Goal: Task Accomplishment & Management: Complete application form

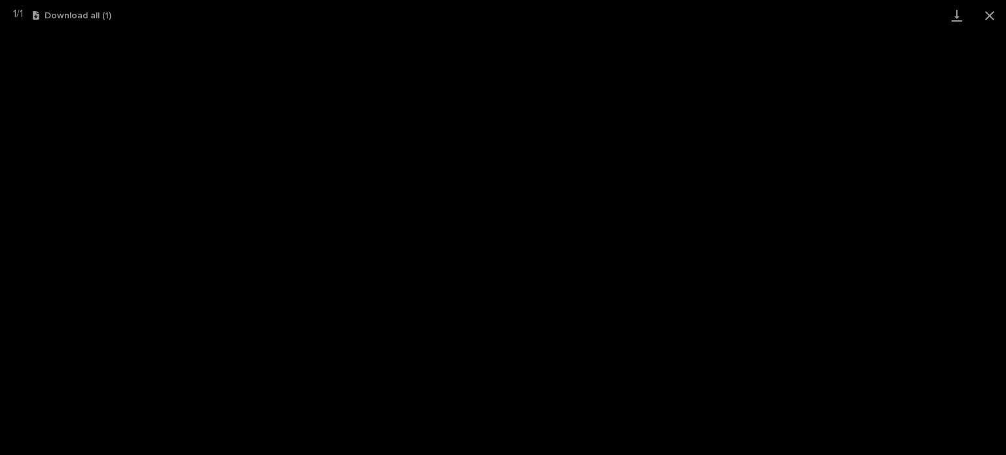
scroll to position [33, 0]
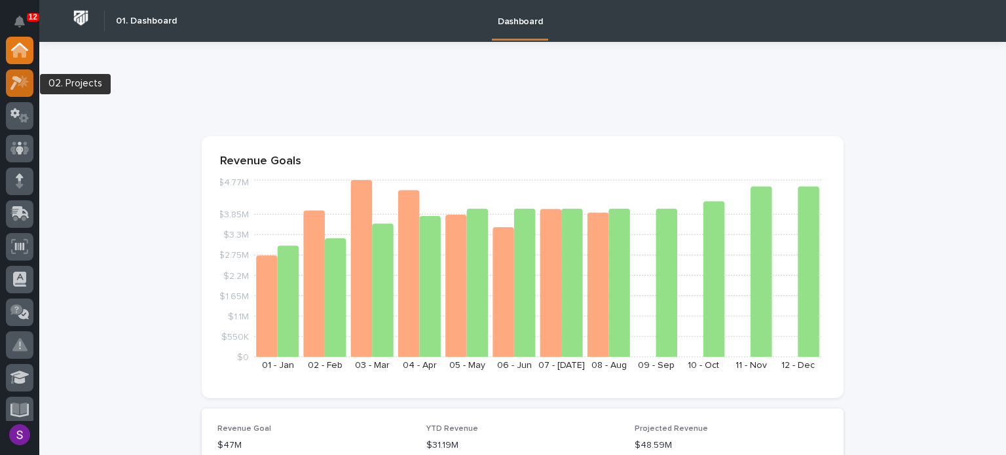
click at [21, 83] on icon at bounding box center [23, 81] width 11 height 13
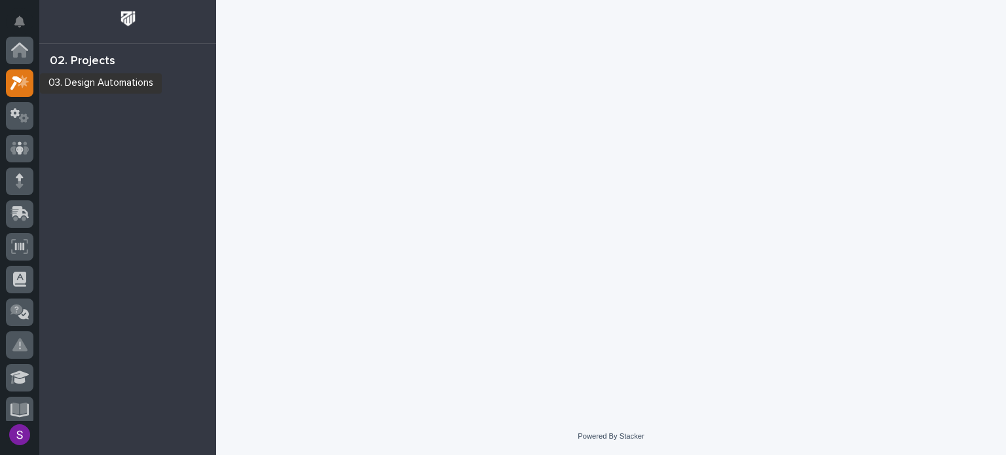
scroll to position [33, 0]
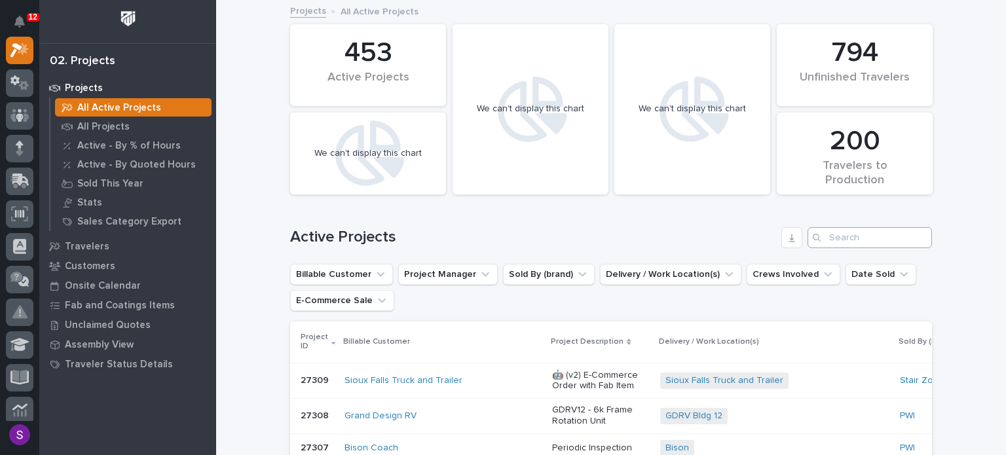
drag, startPoint x: 862, startPoint y: 222, endPoint x: 856, endPoint y: 235, distance: 13.8
click at [858, 228] on div "Active Projects" at bounding box center [611, 232] width 642 height 63
click at [856, 235] on input "Search" at bounding box center [870, 237] width 124 height 21
paste input "26834"
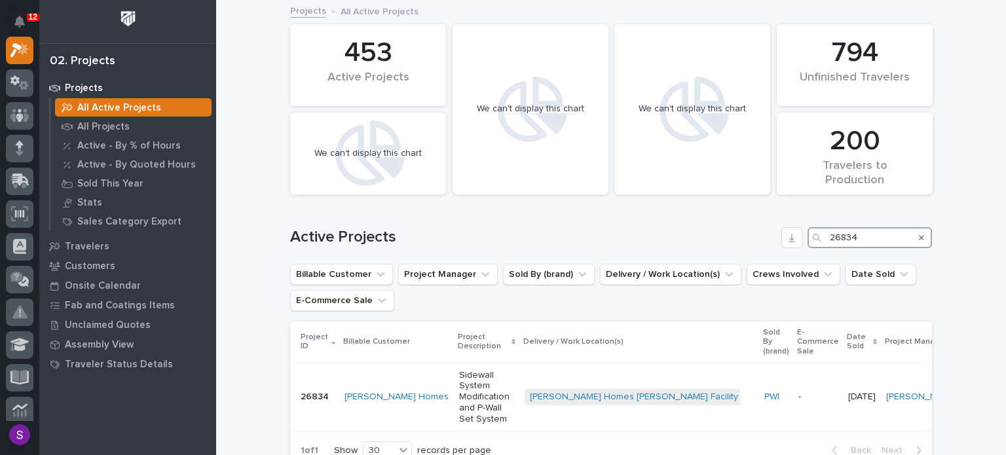
scroll to position [66, 0]
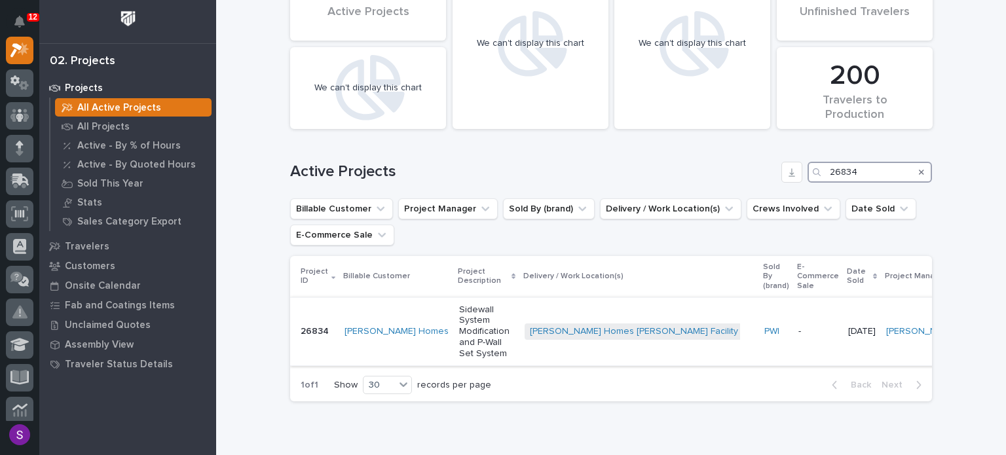
type input "26834"
click at [793, 322] on td "-" at bounding box center [818, 331] width 50 height 68
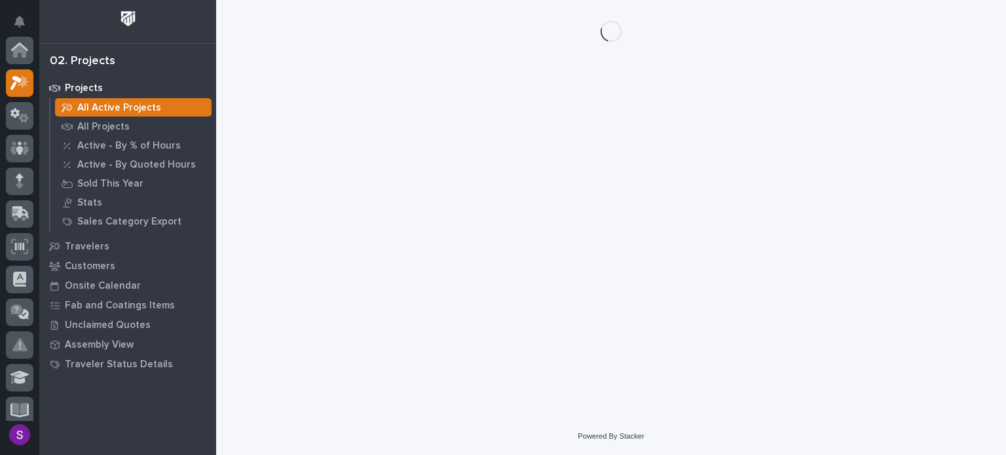
scroll to position [33, 0]
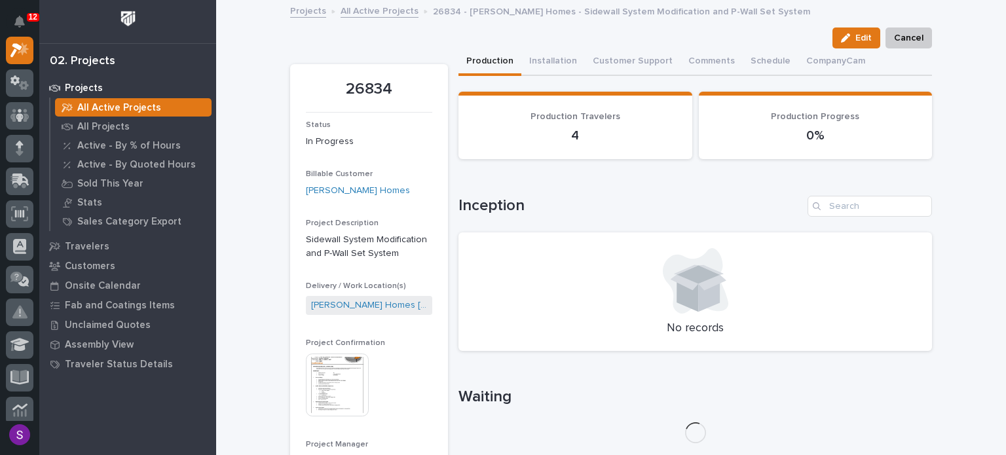
click at [341, 380] on img at bounding box center [337, 385] width 63 height 63
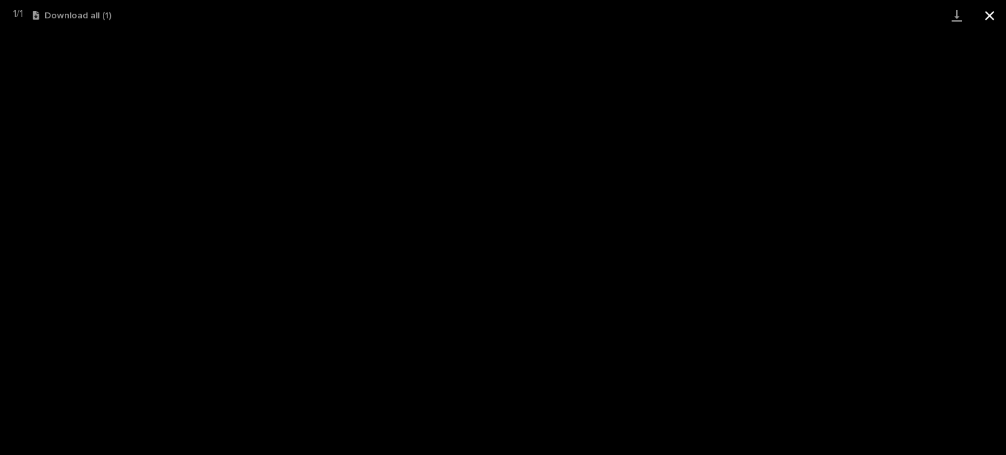
click at [983, 10] on button "Close gallery" at bounding box center [989, 15] width 33 height 31
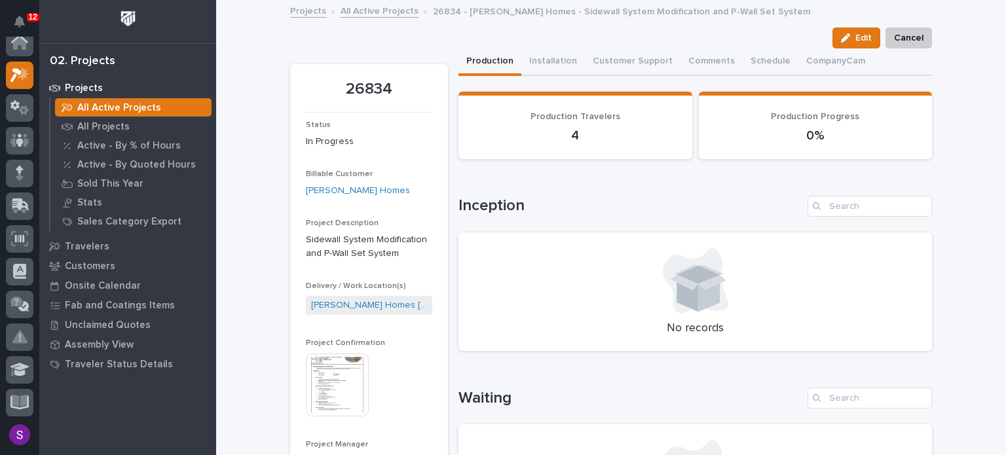
scroll to position [0, 0]
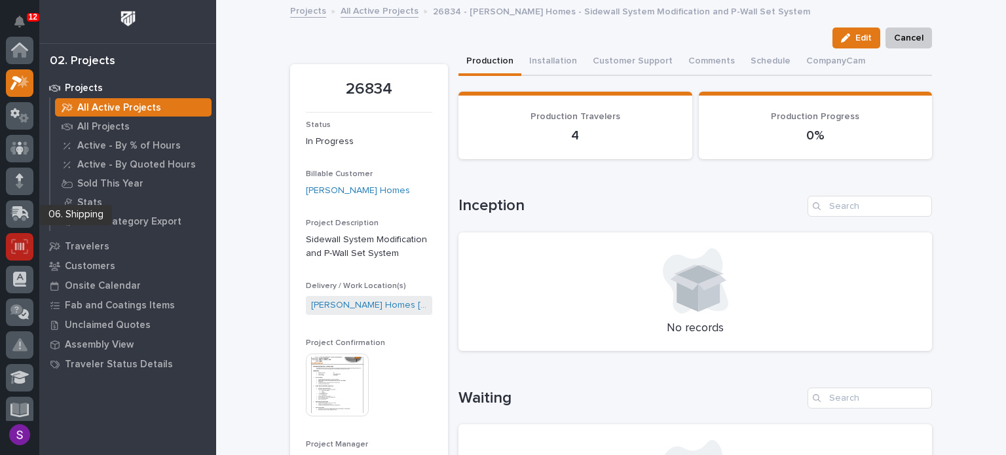
click at [22, 240] on icon at bounding box center [19, 246] width 17 height 15
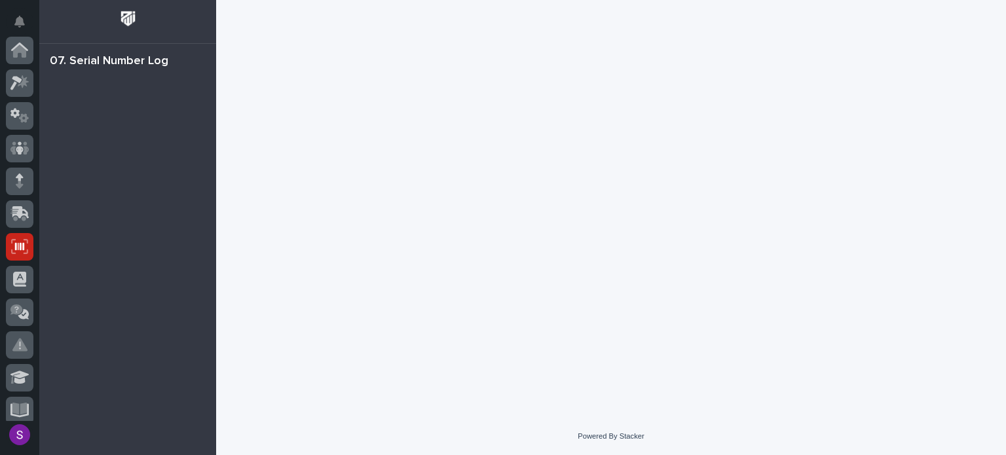
scroll to position [197, 0]
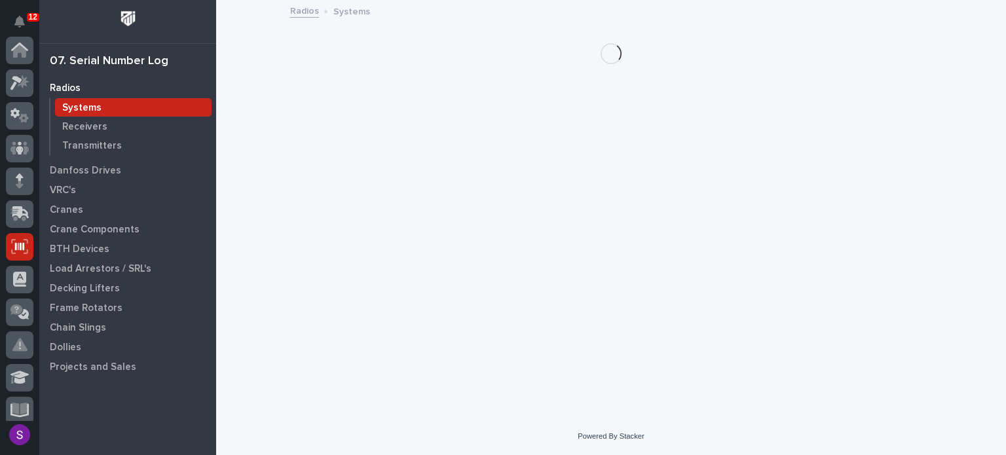
scroll to position [197, 0]
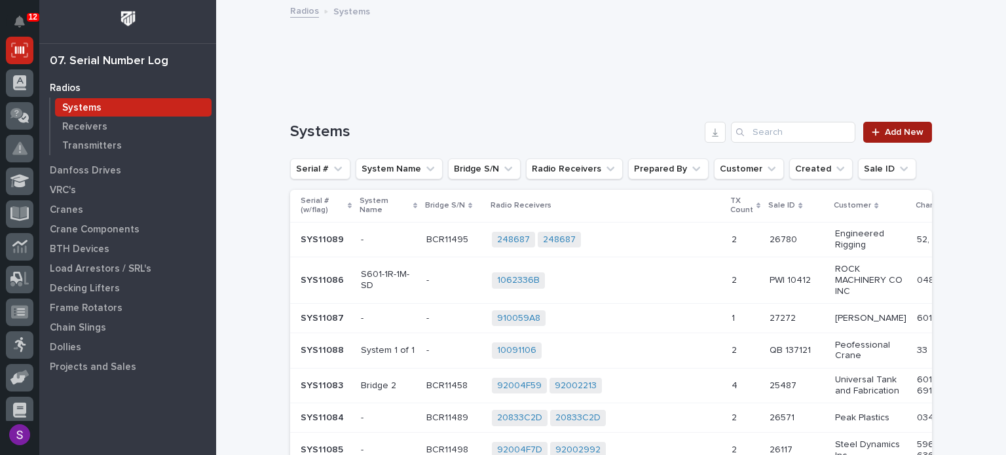
click at [878, 123] on link "Add New" at bounding box center [897, 132] width 69 height 21
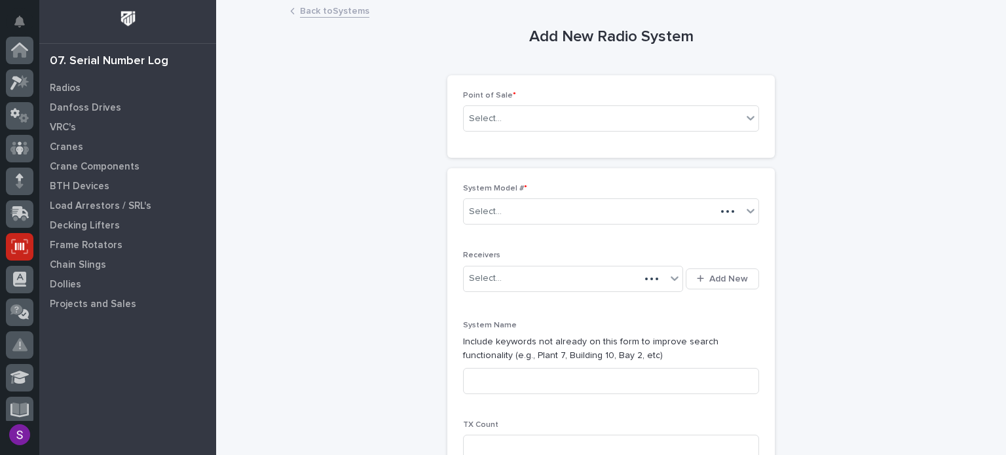
scroll to position [197, 0]
click at [583, 109] on div "Point of Sale * Select..." at bounding box center [611, 116] width 296 height 51
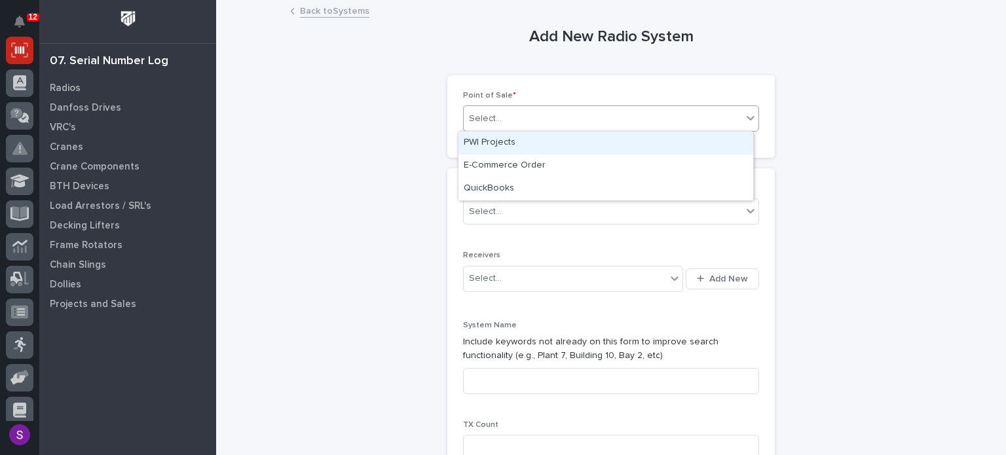
click at [583, 109] on div "Select..." at bounding box center [603, 119] width 278 height 22
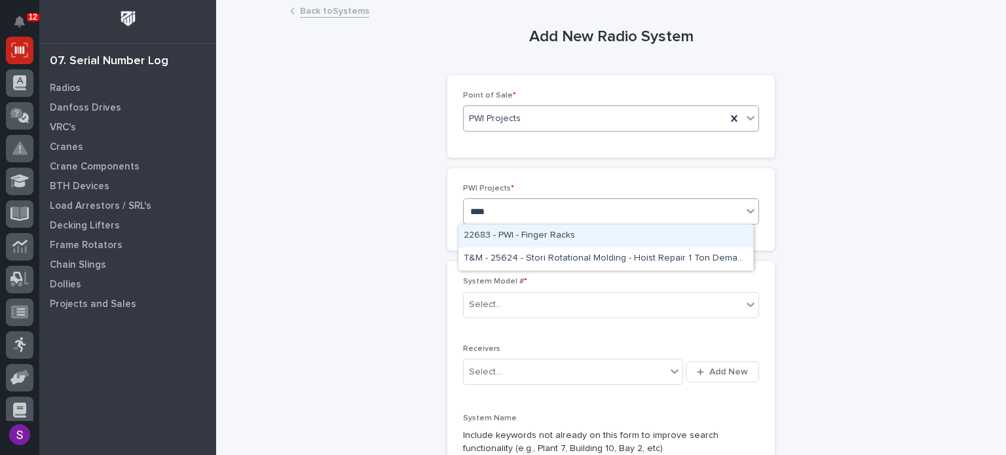
type input "*****"
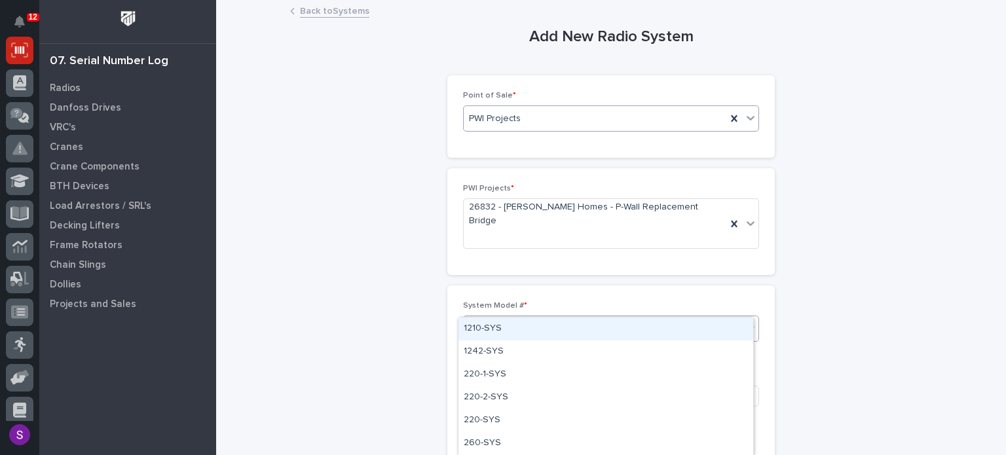
type input "***"
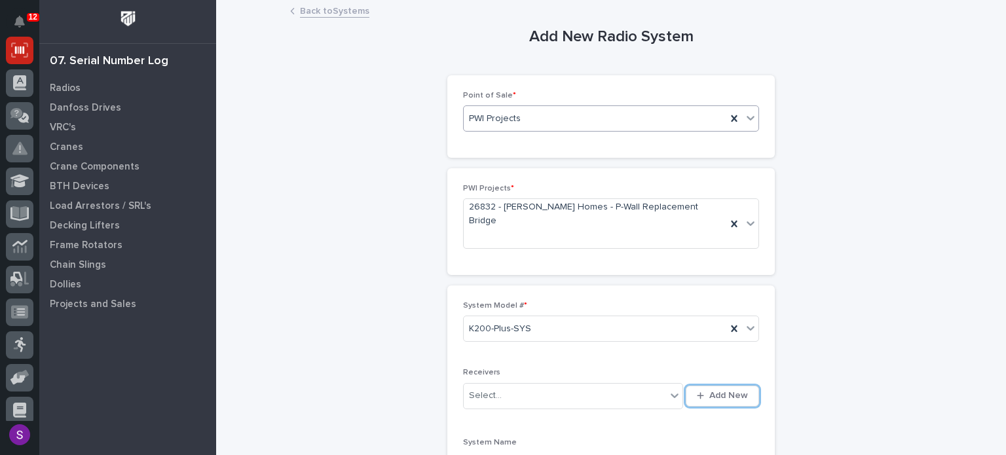
click at [686, 386] on button "Add New" at bounding box center [722, 396] width 73 height 21
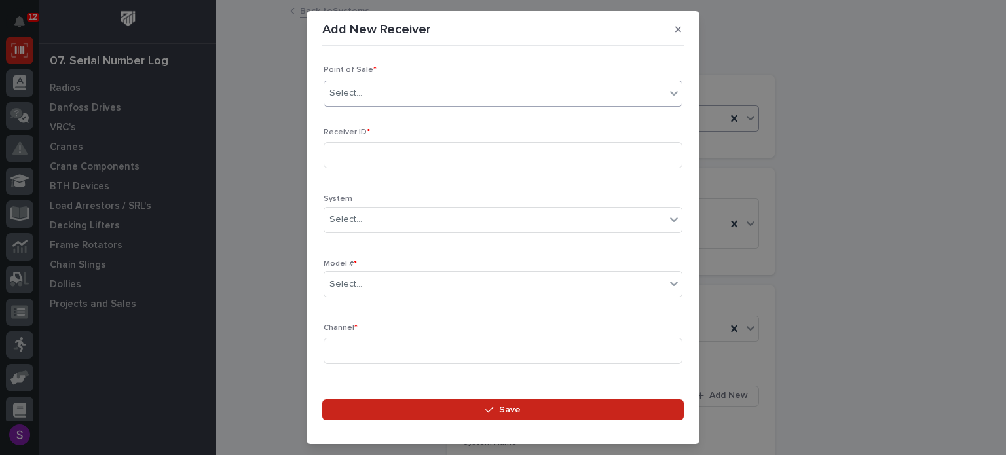
type input "*"
type input "*****"
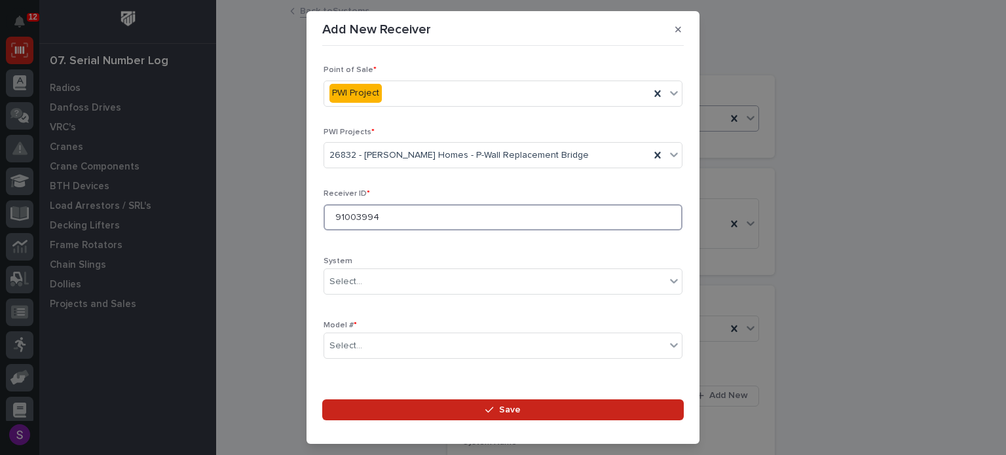
type input "91003994"
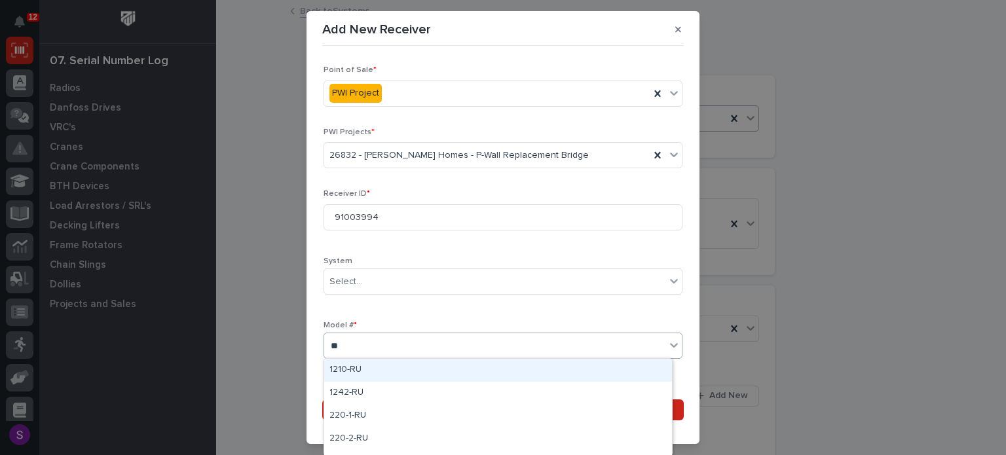
type input "***"
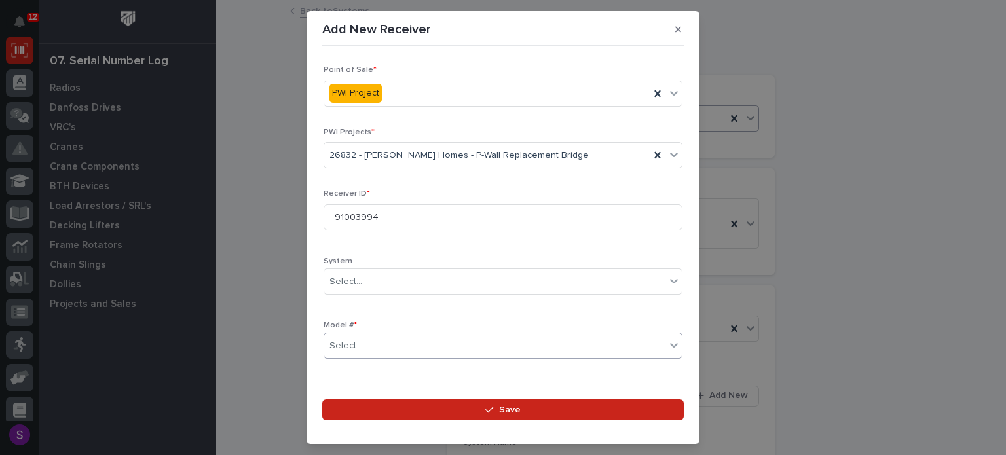
scroll to position [194, 0]
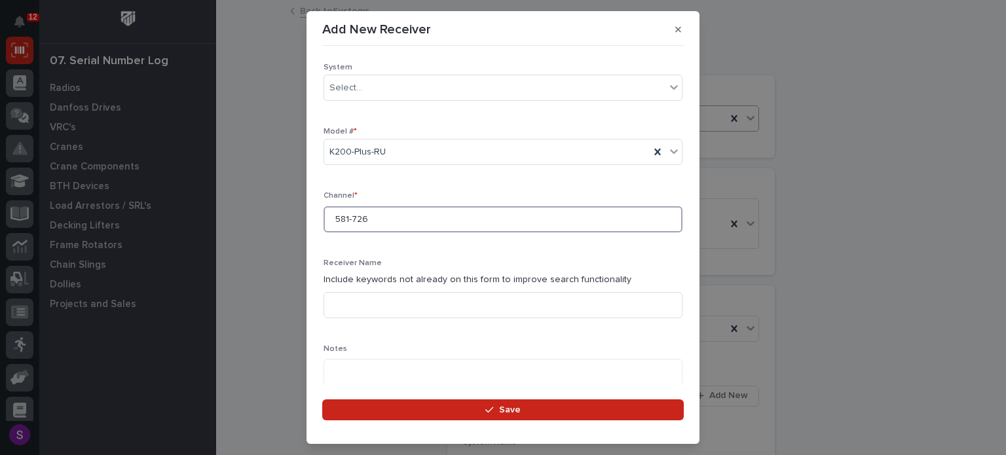
type input "581-726"
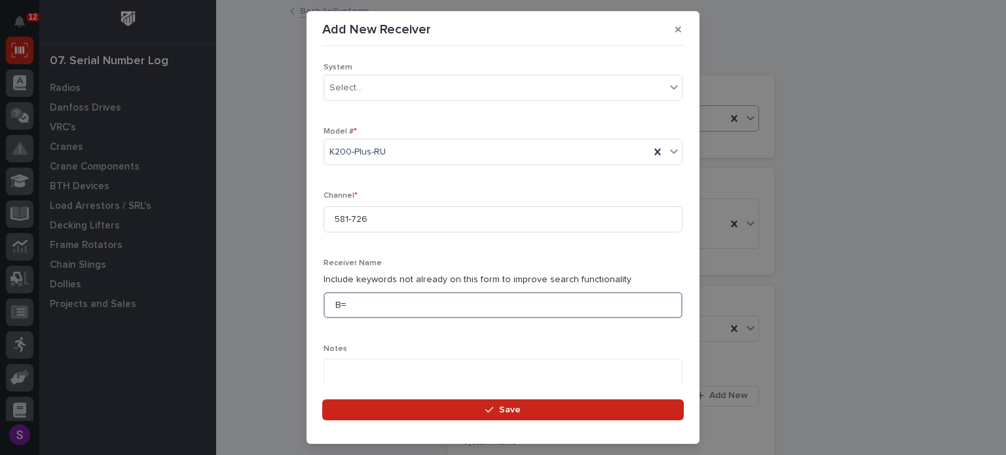
type input "B"
type input "Hoist Motion"
type textarea "**********"
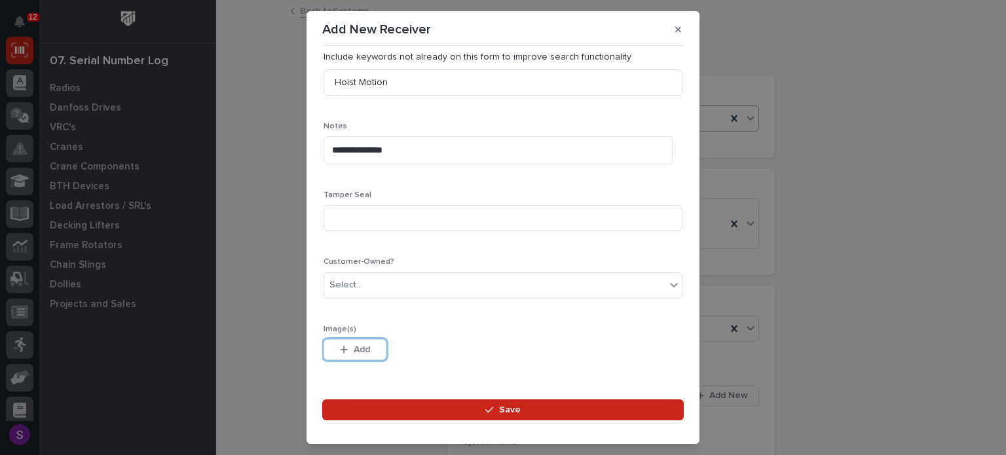
click at [322, 400] on button "Save" at bounding box center [503, 410] width 362 height 21
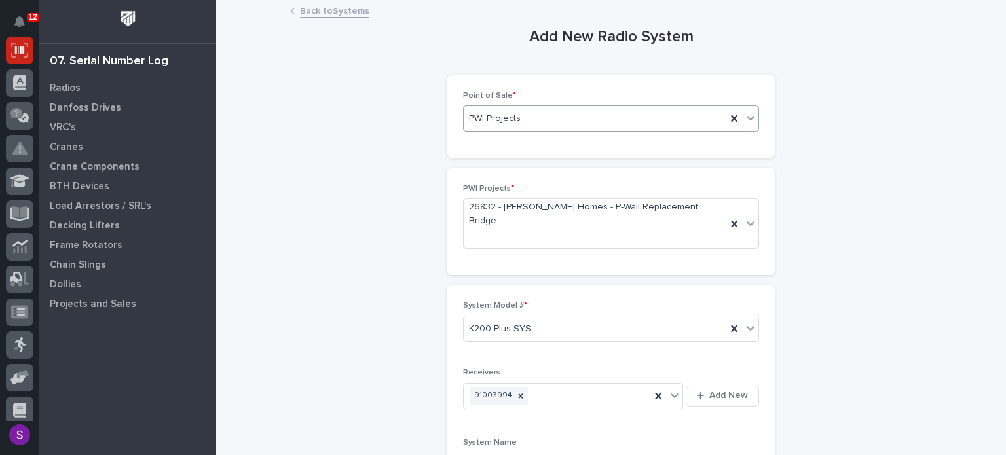
scroll to position [246, 0]
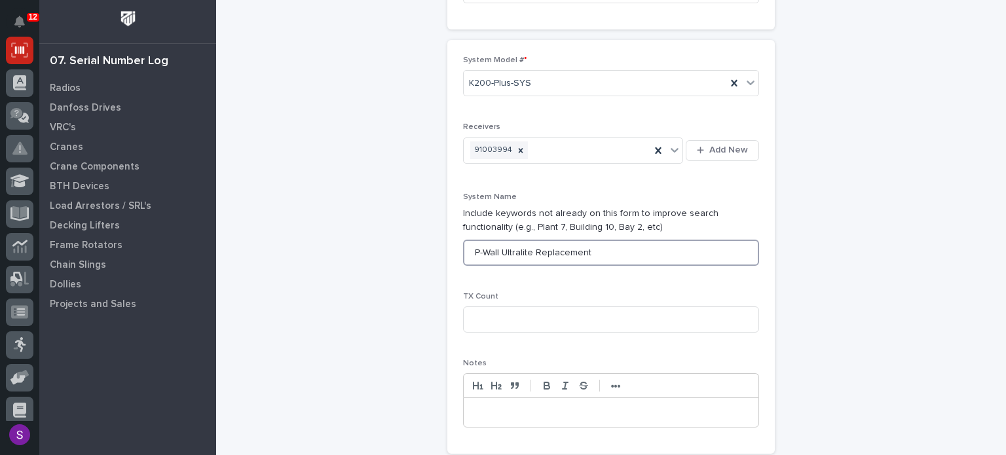
type input "P-Wall Ultralite Replacement"
type input "2"
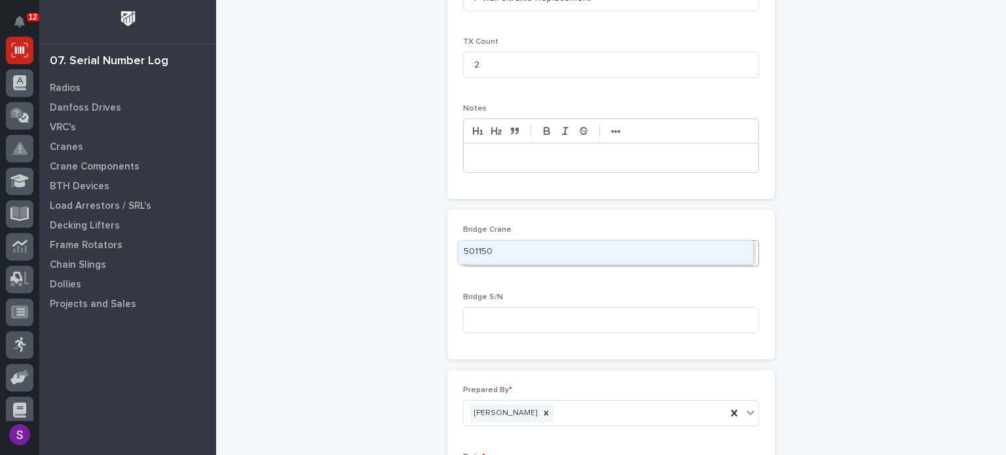
type input "*****"
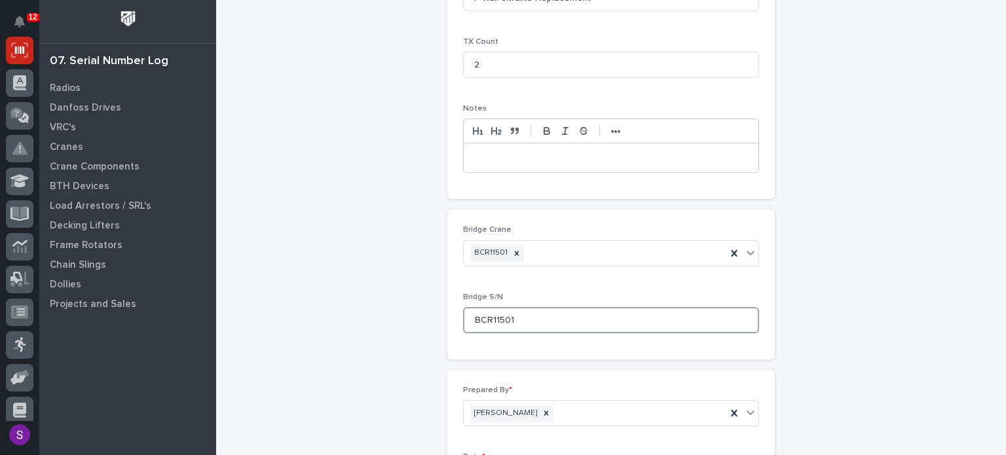
type input "BCR11501"
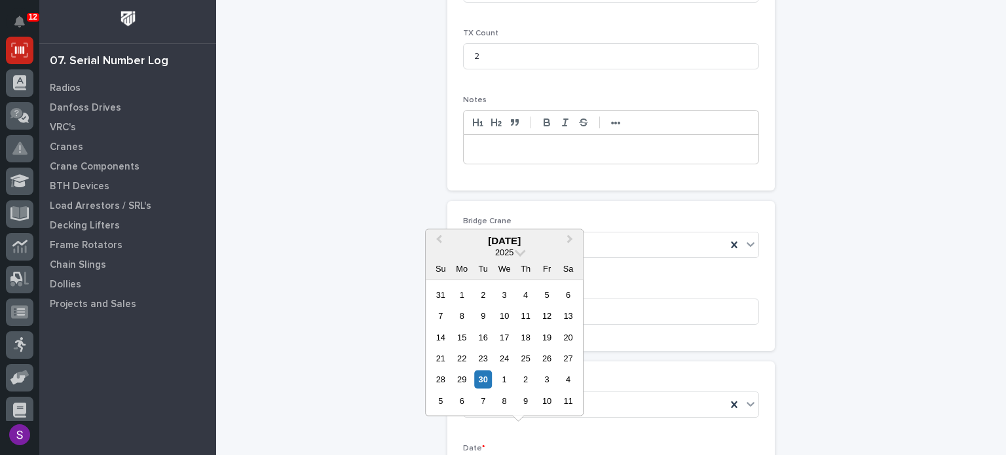
type input "**********"
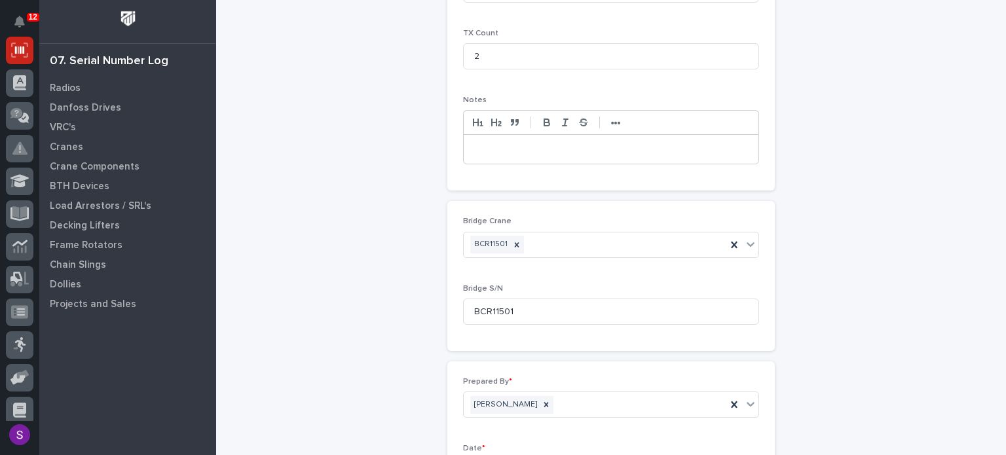
scroll to position [669, 0]
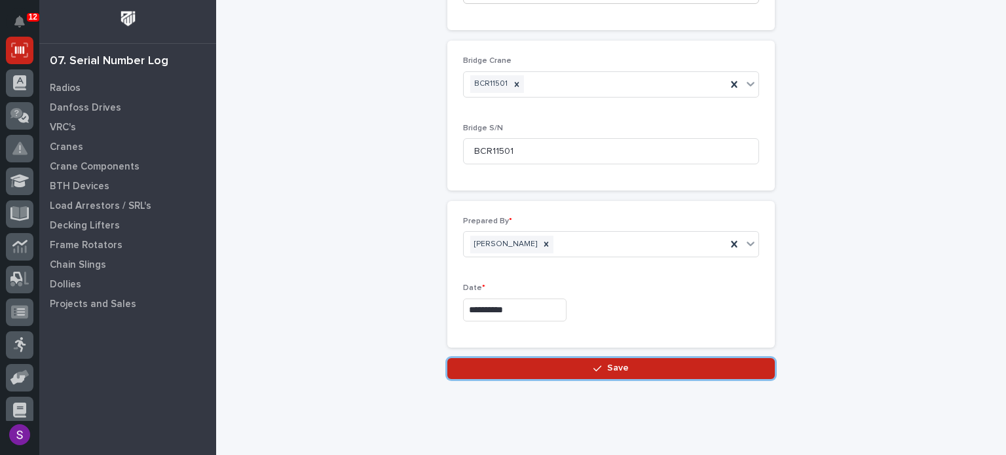
click at [447, 358] on button "Save" at bounding box center [611, 368] width 328 height 21
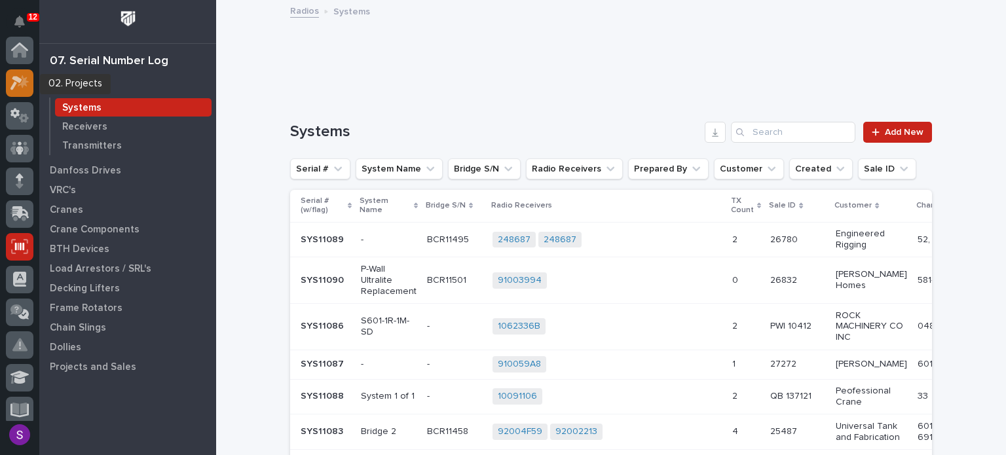
click at [25, 91] on div at bounding box center [20, 83] width 28 height 28
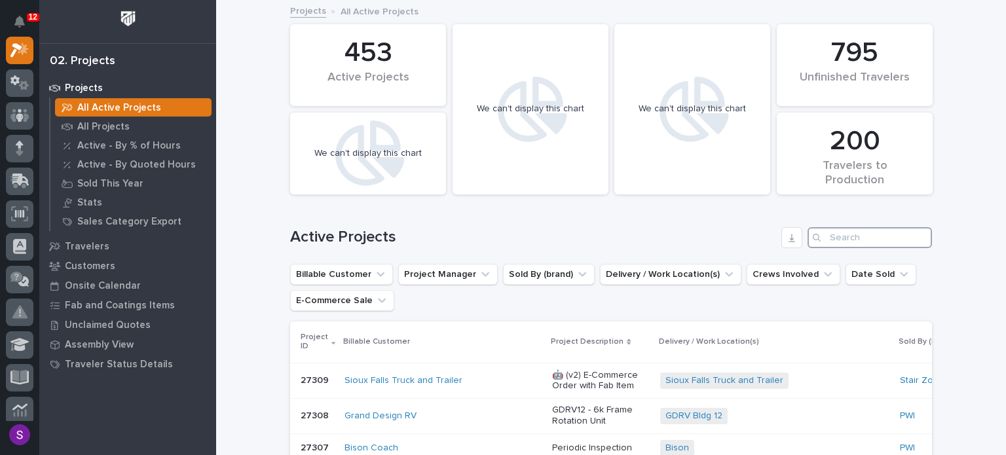
click at [841, 242] on input "Search" at bounding box center [870, 237] width 124 height 21
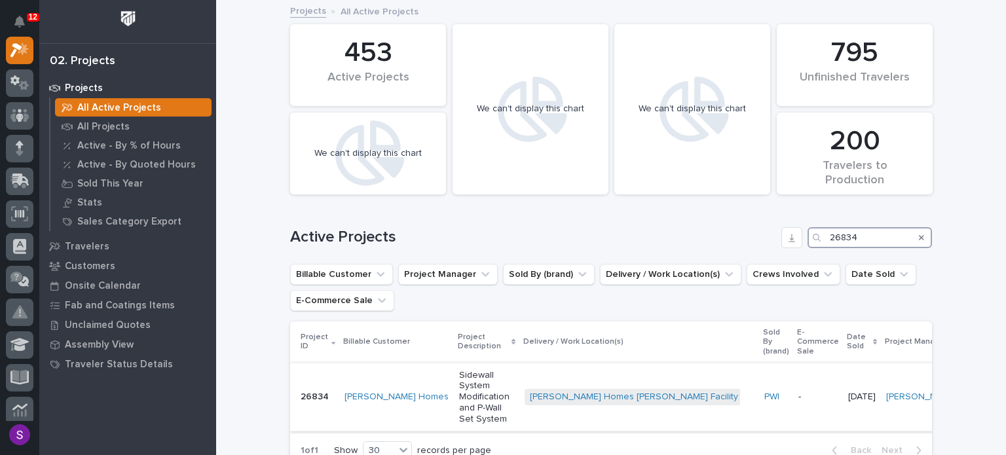
type input "26834"
click at [492, 379] on p "Sidewall System Modification and P-Wall Set System" at bounding box center [486, 397] width 55 height 55
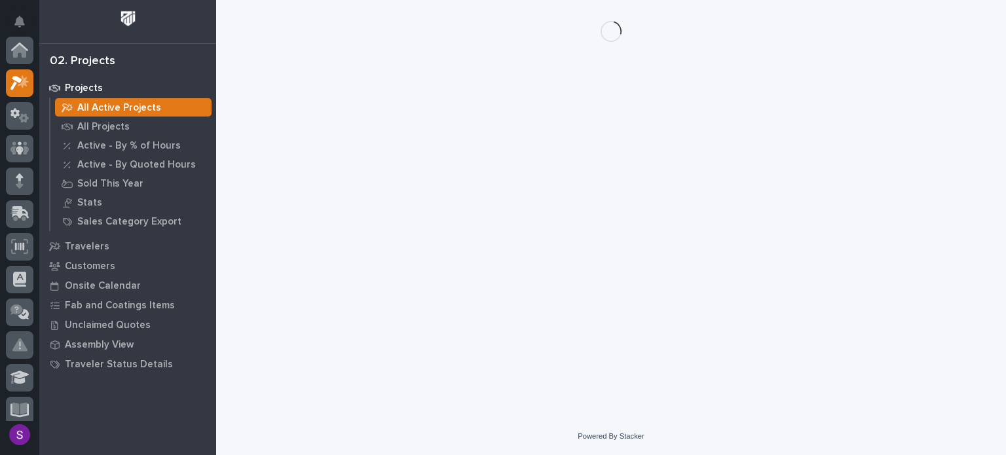
scroll to position [33, 0]
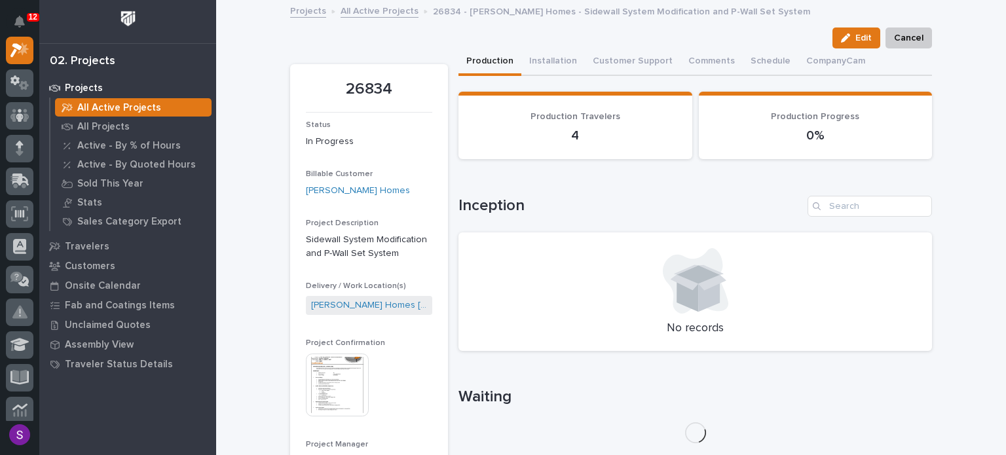
click at [309, 377] on img at bounding box center [337, 385] width 63 height 63
